Goal: Go to known website: Access a specific website the user already knows

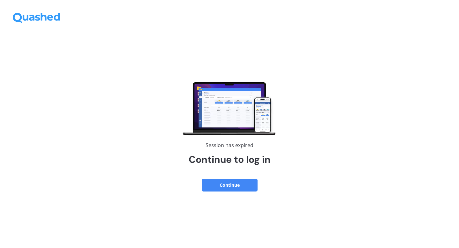
click at [226, 185] on button "Continue" at bounding box center [230, 185] width 56 height 13
